Goal: Task Accomplishment & Management: Use online tool/utility

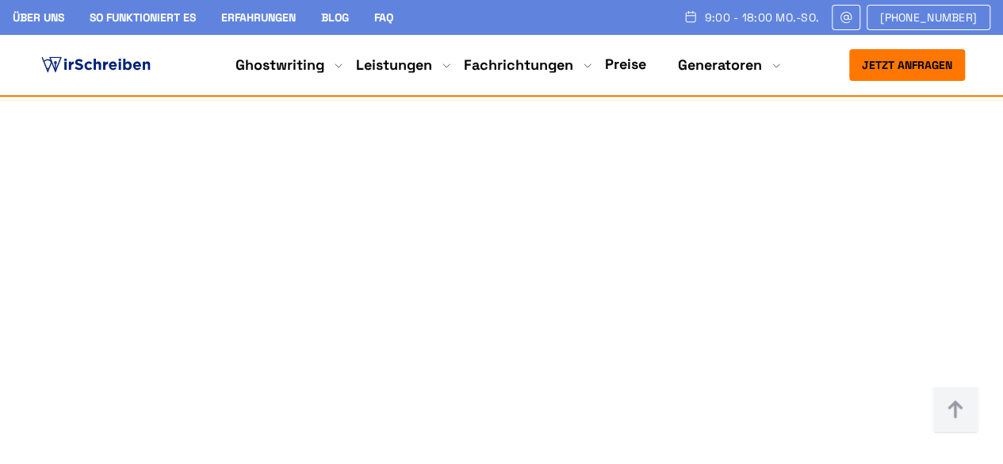
scroll to position [935, 0]
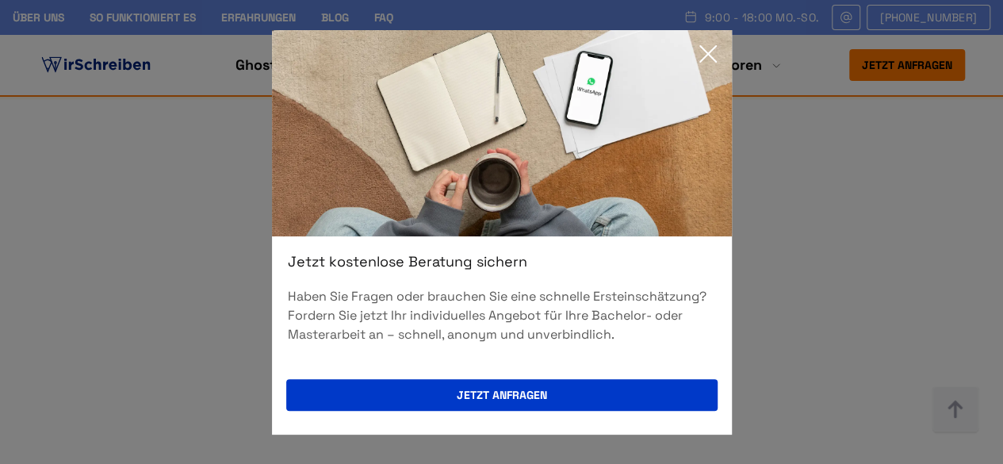
click at [709, 55] on icon at bounding box center [708, 54] width 16 height 16
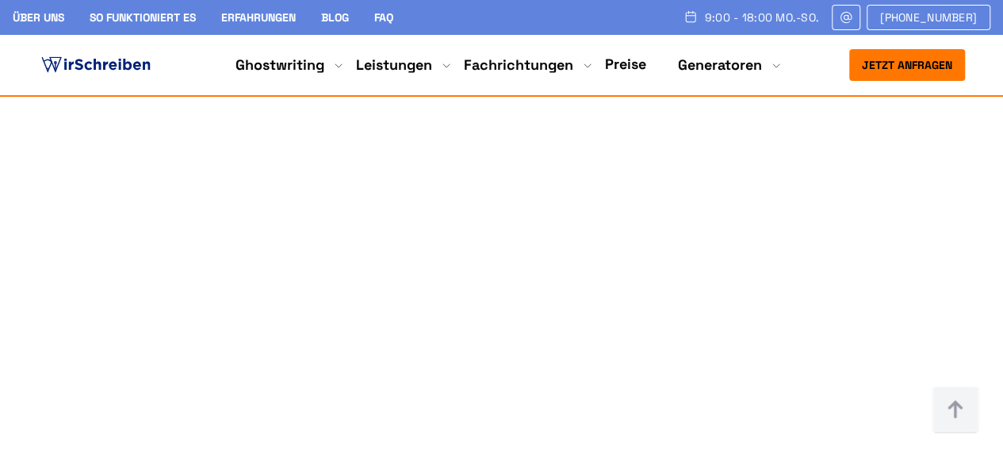
scroll to position [1035, 0]
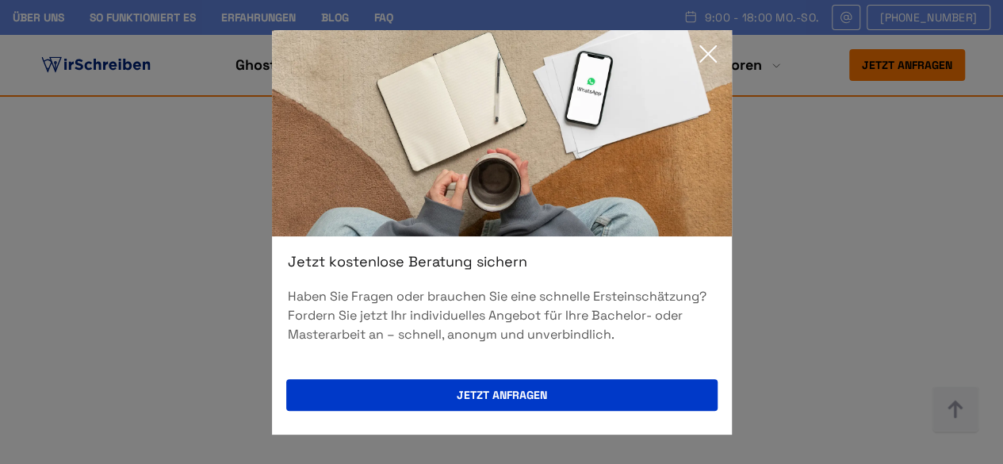
click at [708, 61] on icon at bounding box center [708, 54] width 32 height 32
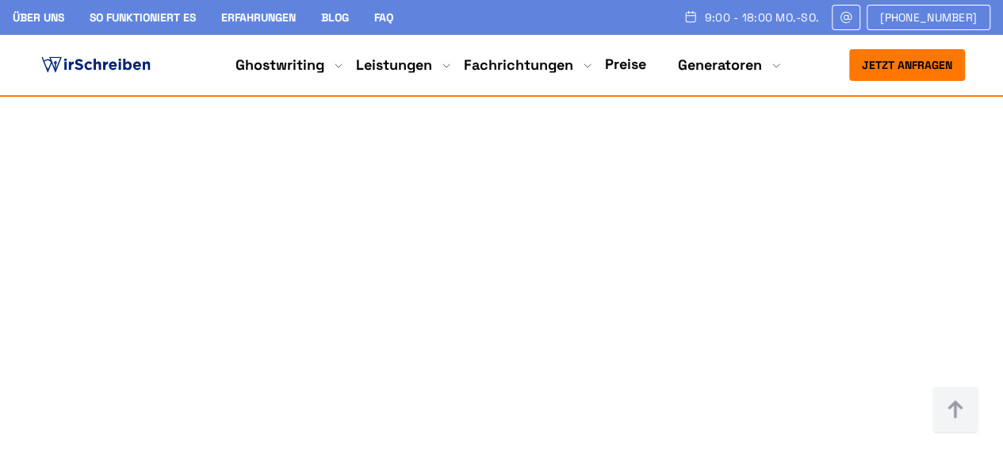
scroll to position [994, 0]
